Goal: Task Accomplishment & Management: Manage account settings

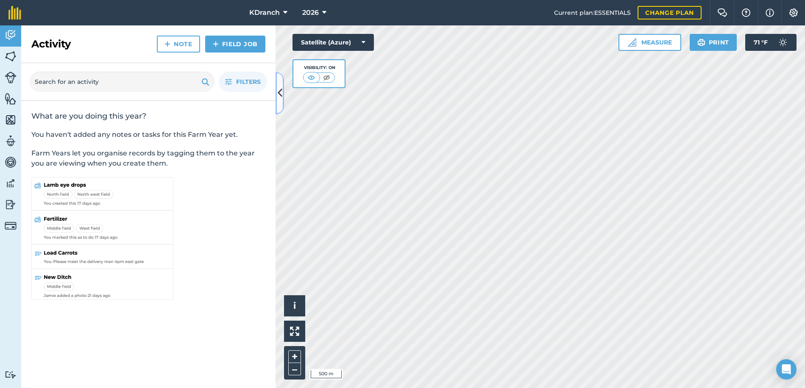
click at [276, 96] on button at bounding box center [280, 93] width 8 height 42
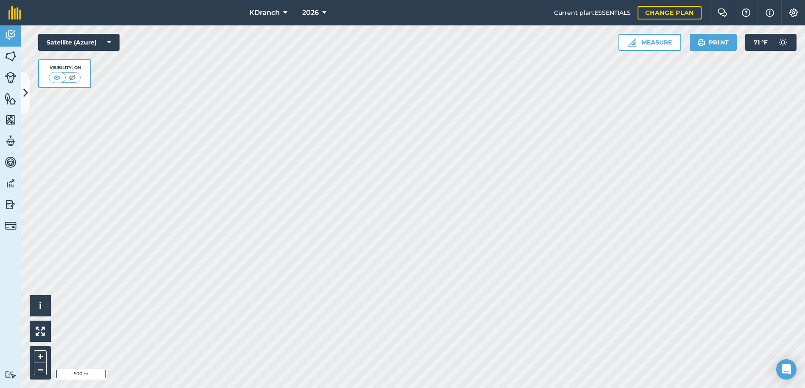
click at [0, 331] on html "KDranch 2026 Current plan : ESSENTIALS Change plan Farm Chat Help Info Settings…" at bounding box center [402, 194] width 805 height 388
click at [28, 95] on icon at bounding box center [25, 93] width 5 height 15
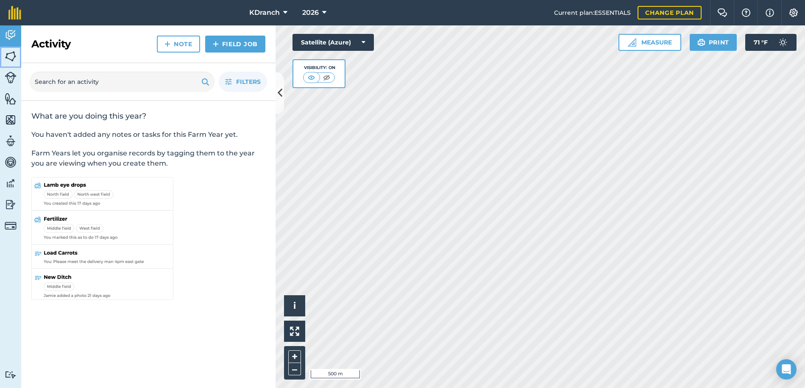
click at [9, 59] on img at bounding box center [11, 56] width 12 height 13
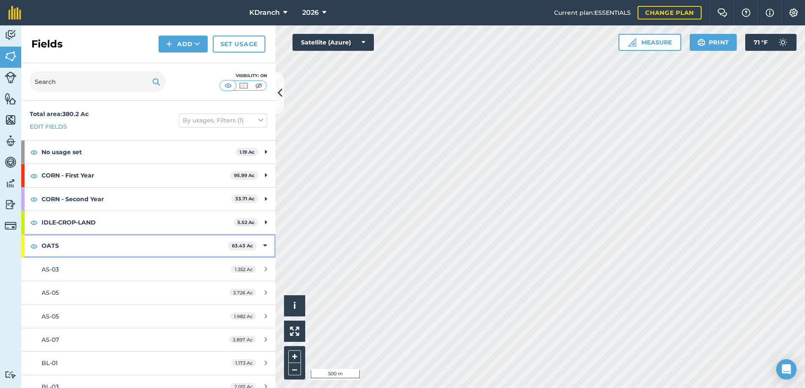
click at [256, 244] on div "OATS 63.43 Ac" at bounding box center [148, 245] width 254 height 23
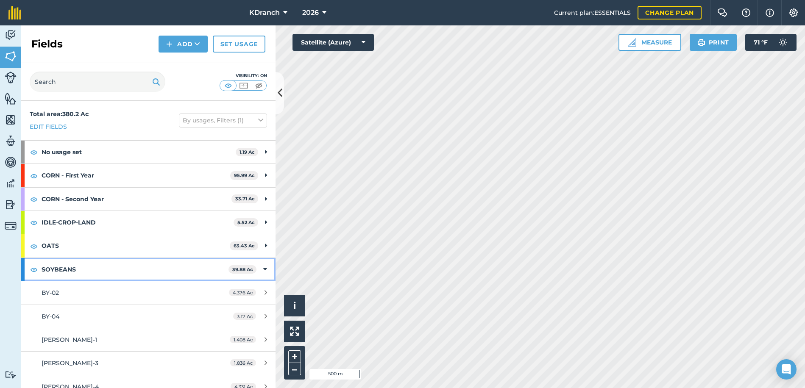
click at [253, 264] on div "SOYBEANS 39.88 Ac" at bounding box center [148, 269] width 254 height 23
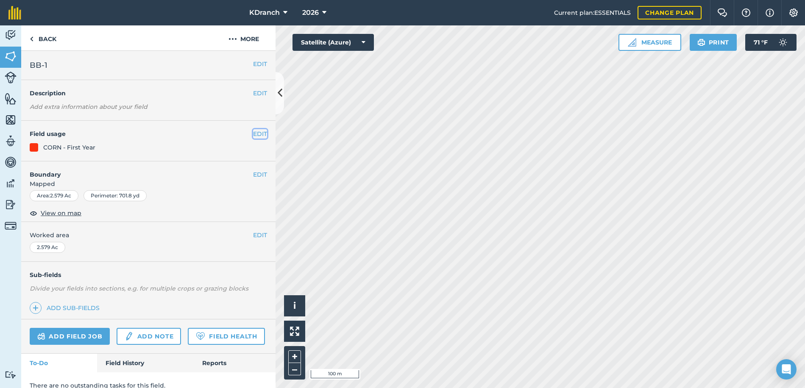
click at [256, 137] on button "EDIT" at bounding box center [260, 133] width 14 height 9
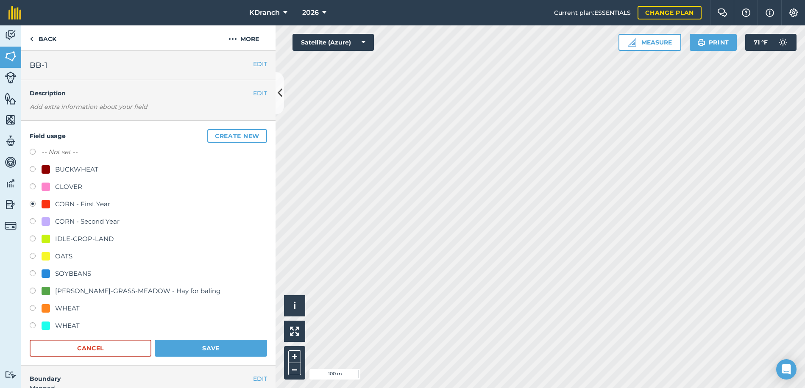
click at [60, 220] on div "CORN - Second Year" at bounding box center [87, 222] width 64 height 10
radio input "true"
radio input "false"
click at [179, 356] on button "Save" at bounding box center [211, 348] width 112 height 17
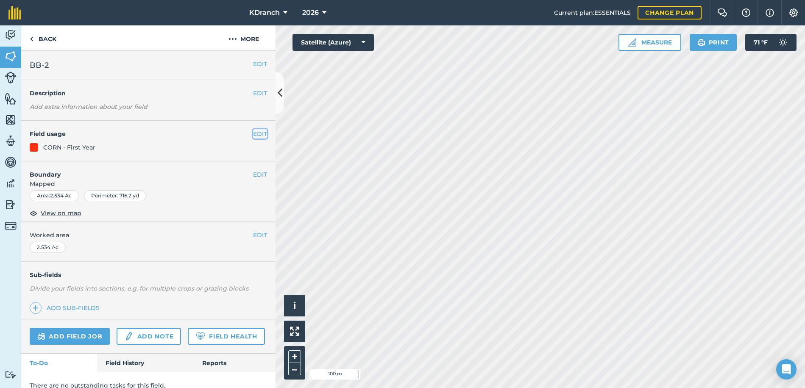
click at [253, 131] on button "EDIT" at bounding box center [260, 133] width 14 height 9
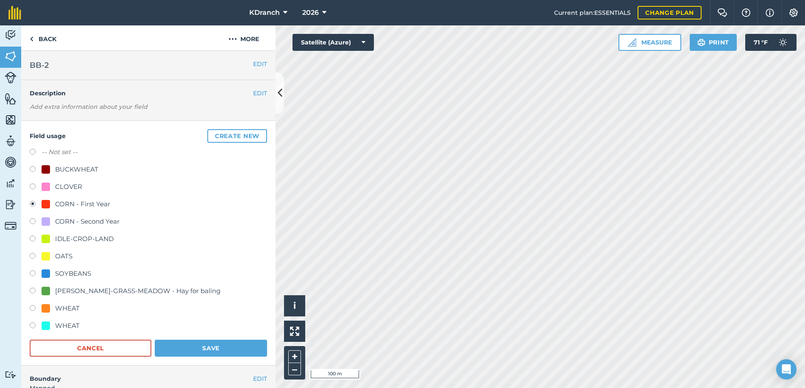
click at [56, 218] on div "CORN - Second Year" at bounding box center [87, 222] width 64 height 10
radio input "true"
radio input "false"
drag, startPoint x: 194, startPoint y: 347, endPoint x: 214, endPoint y: 334, distance: 23.6
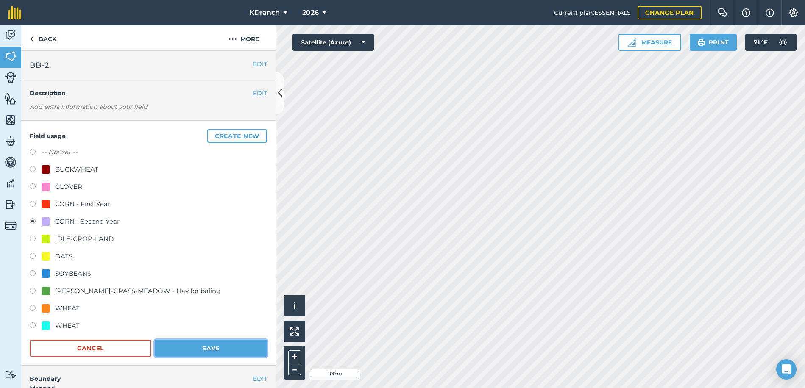
click at [194, 347] on button "Save" at bounding box center [211, 348] width 112 height 17
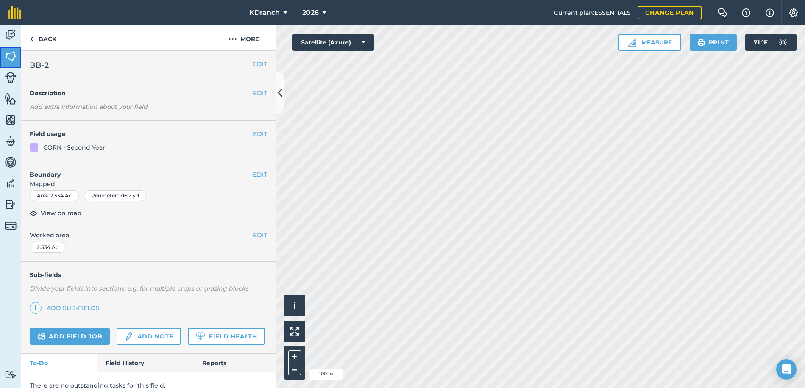
click at [2, 55] on link "Fields" at bounding box center [10, 57] width 21 height 21
click at [259, 128] on div "EDIT Field usage IDLE-CROP-LAND" at bounding box center [148, 141] width 254 height 41
click at [254, 130] on button "EDIT" at bounding box center [260, 133] width 14 height 9
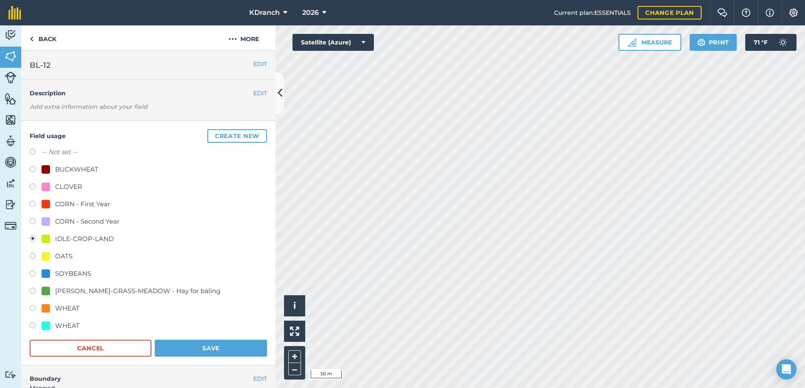
click at [61, 203] on div "CORN - First Year" at bounding box center [82, 204] width 55 height 10
radio input "true"
radio input "false"
click at [230, 350] on button "Save" at bounding box center [211, 348] width 112 height 17
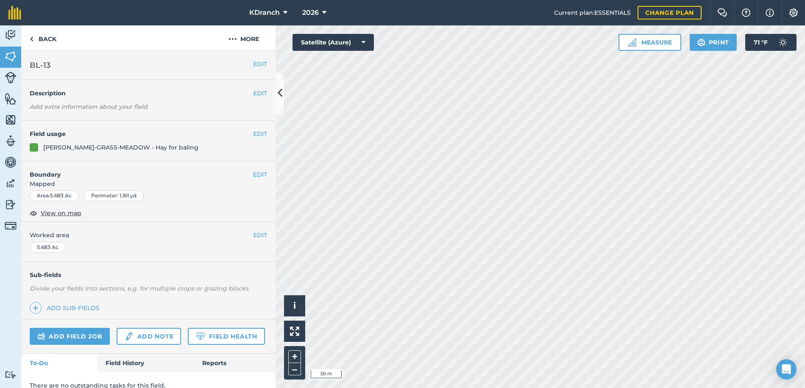
click at [261, 134] on div "EDIT Field usage [PERSON_NAME]-GRASS-MEADOW - Hay for baling" at bounding box center [148, 141] width 254 height 41
click at [256, 134] on button "EDIT" at bounding box center [260, 133] width 14 height 9
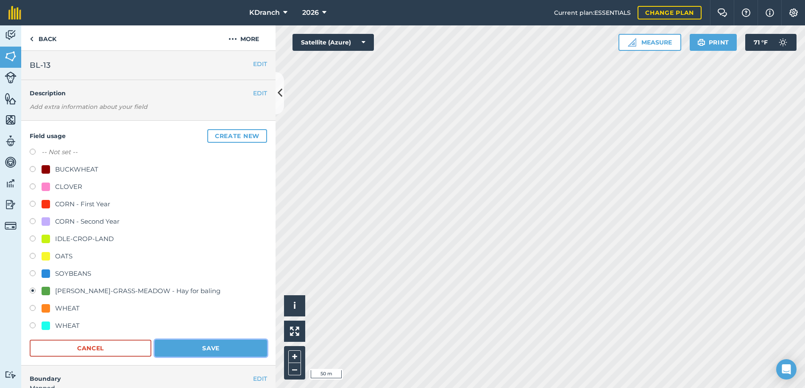
click at [225, 345] on button "Save" at bounding box center [211, 348] width 112 height 17
